Goal: Task Accomplishment & Management: Use online tool/utility

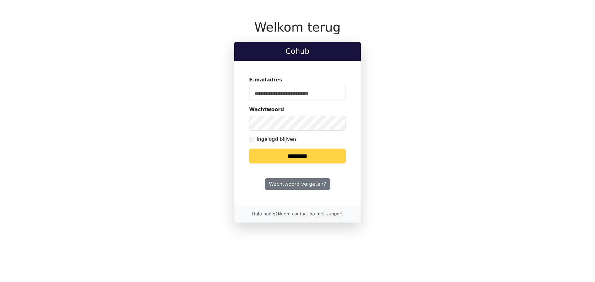
type input "**********"
click at [328, 160] on input "********" at bounding box center [297, 156] width 97 height 15
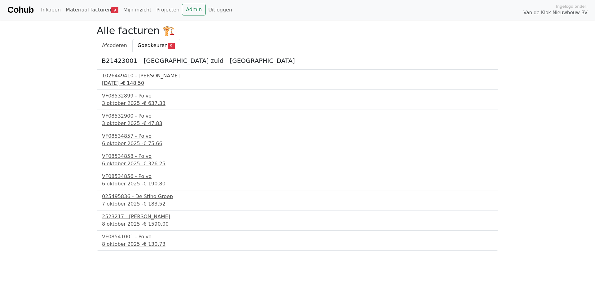
click at [141, 77] on div "1026449410 - Boels Verhuur" at bounding box center [297, 75] width 391 height 7
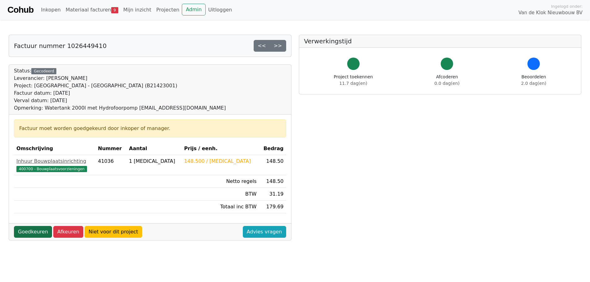
click at [28, 229] on link "Goedkeuren" at bounding box center [33, 232] width 38 height 12
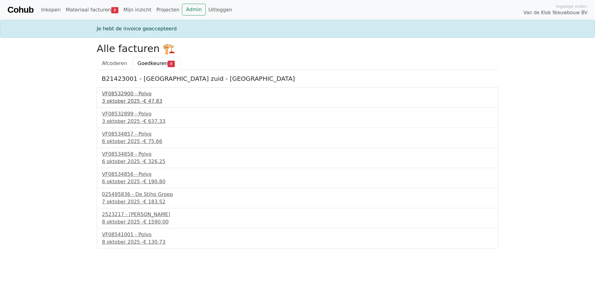
click at [149, 102] on span "€ 47.83" at bounding box center [152, 101] width 19 height 6
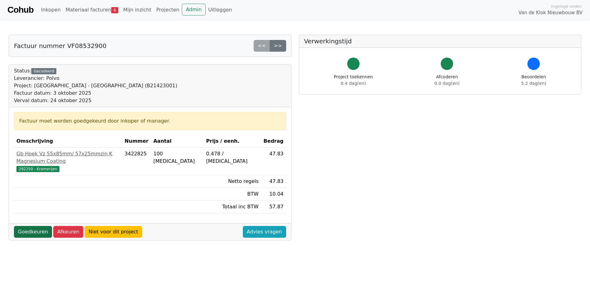
click at [26, 226] on link "Goedkeuren" at bounding box center [33, 232] width 38 height 12
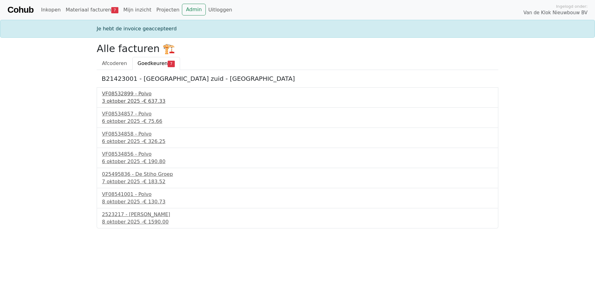
click at [143, 102] on span "€ 637.33" at bounding box center [154, 101] width 22 height 6
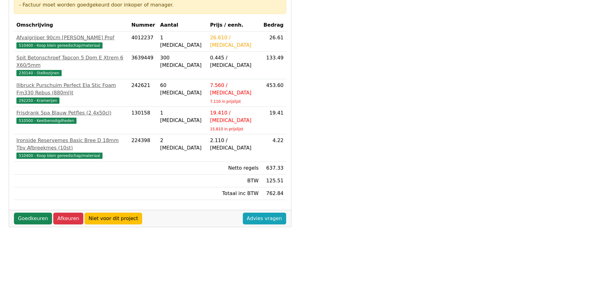
scroll to position [124, 0]
click at [34, 213] on link "Goedkeuren" at bounding box center [33, 219] width 38 height 12
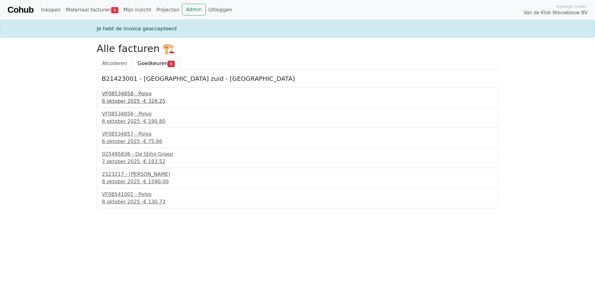
click at [123, 98] on div "6 oktober 2025 - € 326.25" at bounding box center [297, 101] width 391 height 7
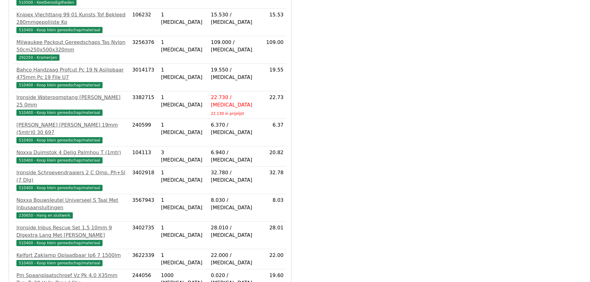
scroll to position [215, 0]
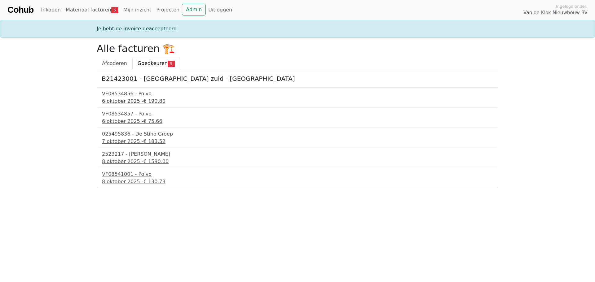
click at [131, 98] on div "6 oktober 2025 - € 190.80" at bounding box center [297, 101] width 391 height 7
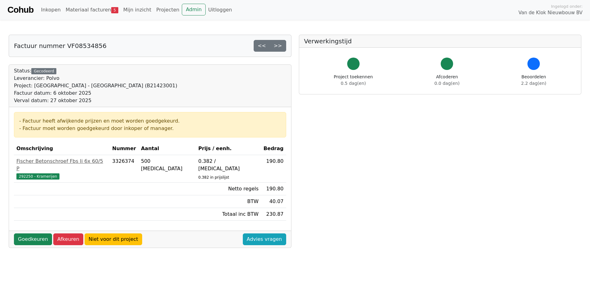
scroll to position [177, 0]
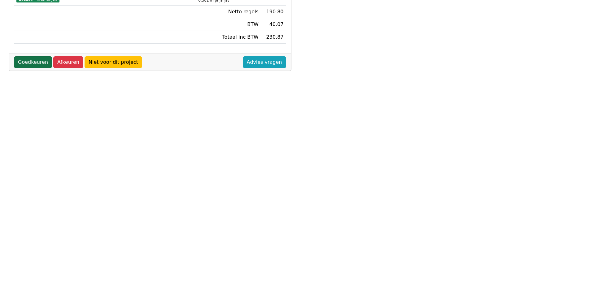
click at [36, 56] on link "Goedkeuren" at bounding box center [33, 62] width 38 height 12
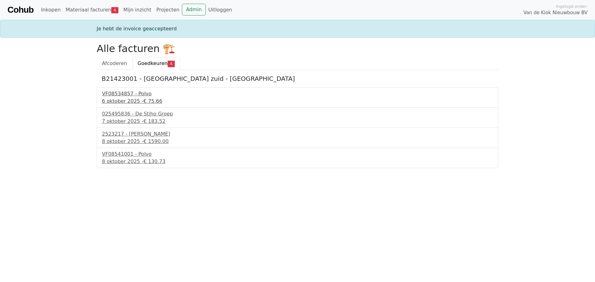
click at [138, 102] on div "6 oktober 2025 - € 75.66" at bounding box center [297, 101] width 391 height 7
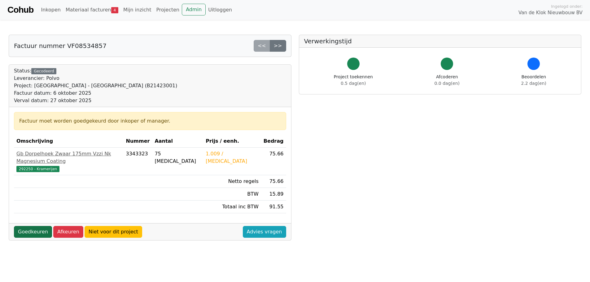
click at [29, 226] on link "Goedkeuren" at bounding box center [33, 232] width 38 height 12
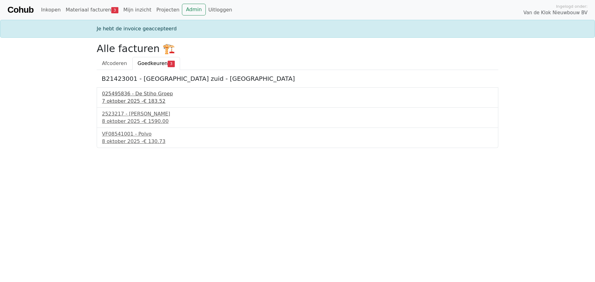
click at [143, 98] on span "€ 183.52" at bounding box center [154, 101] width 22 height 6
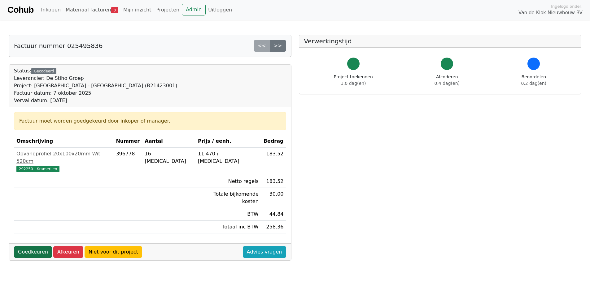
click at [34, 246] on link "Goedkeuren" at bounding box center [33, 252] width 38 height 12
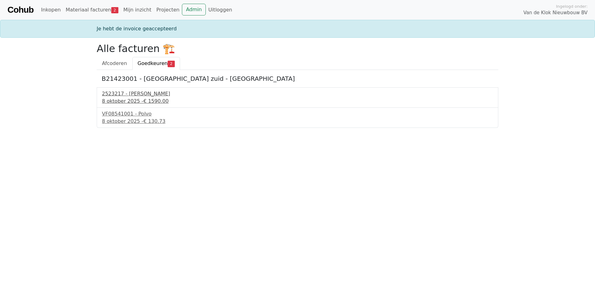
click at [145, 101] on span "€ 1590.00" at bounding box center [155, 101] width 25 height 6
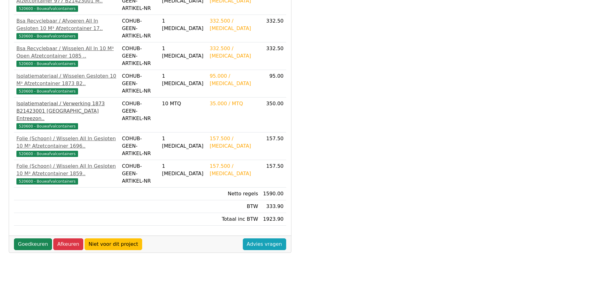
scroll to position [146, 0]
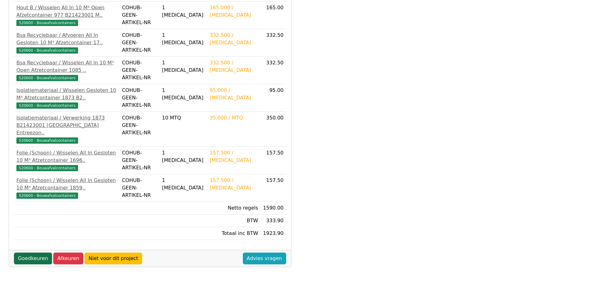
click at [28, 259] on link "Goedkeuren" at bounding box center [33, 259] width 38 height 12
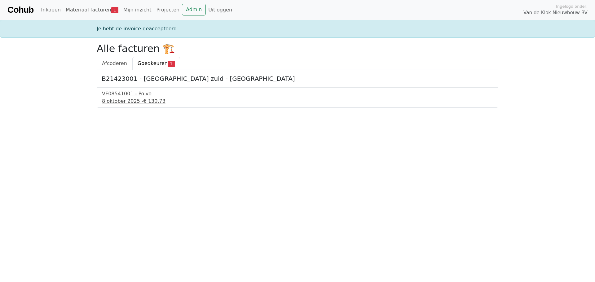
click at [152, 103] on span "€ 130.73" at bounding box center [154, 101] width 22 height 6
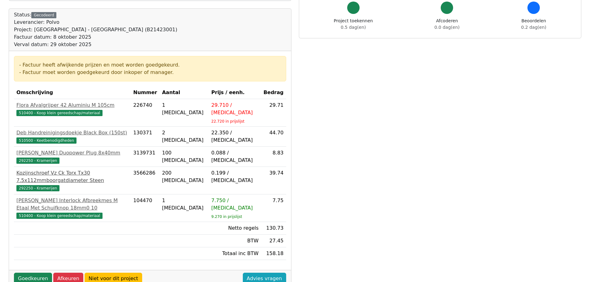
scroll to position [62, 0]
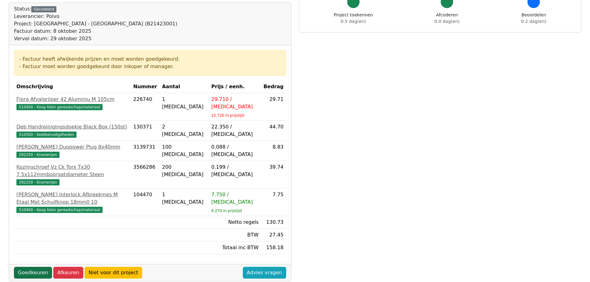
click at [31, 267] on link "Goedkeuren" at bounding box center [33, 273] width 38 height 12
